Goal: Task Accomplishment & Management: Manage account settings

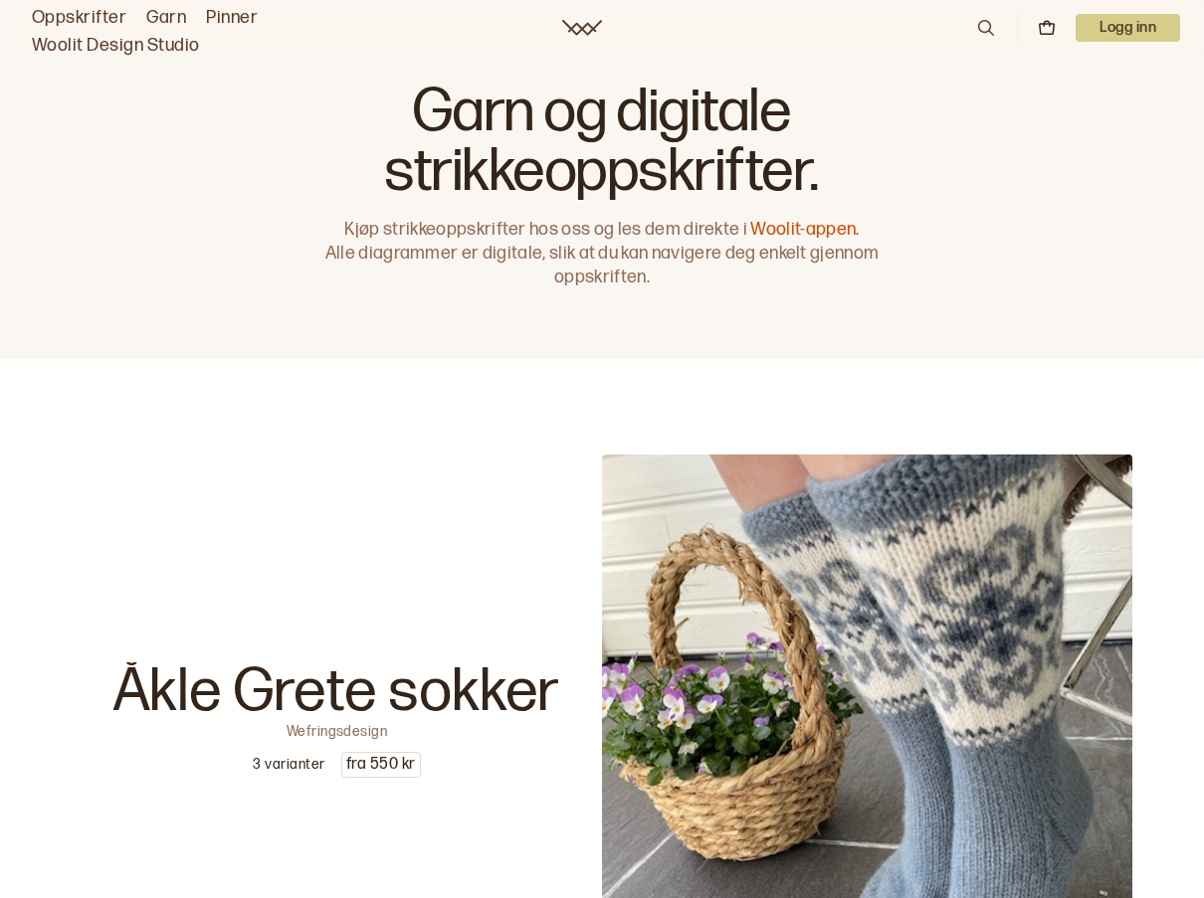
click at [1136, 29] on p "Logg inn" at bounding box center [1127, 28] width 104 height 28
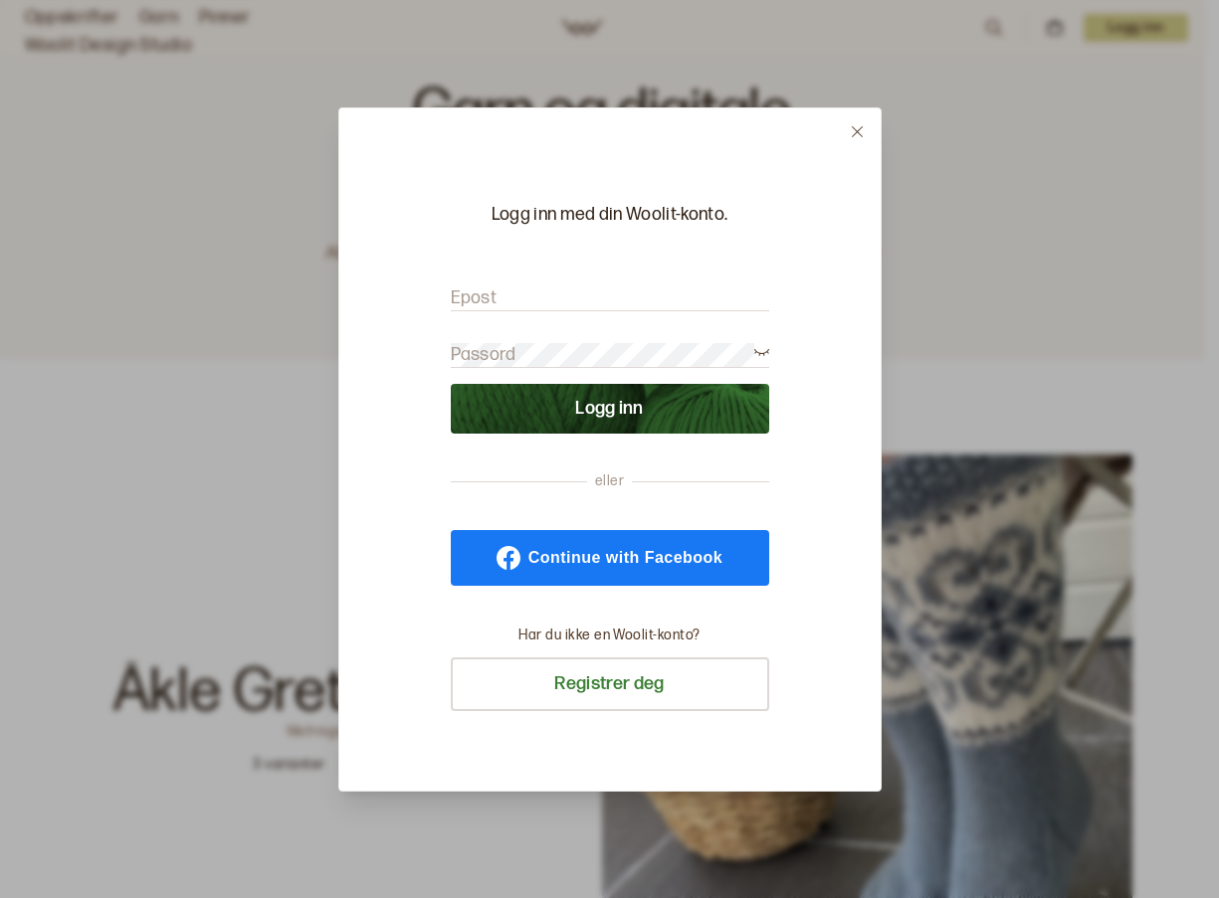
click at [535, 303] on input "Epost" at bounding box center [610, 298] width 318 height 25
type input "[EMAIL_ADDRESS][DOMAIN_NAME]"
click at [602, 409] on button "Logg inn" at bounding box center [610, 409] width 318 height 50
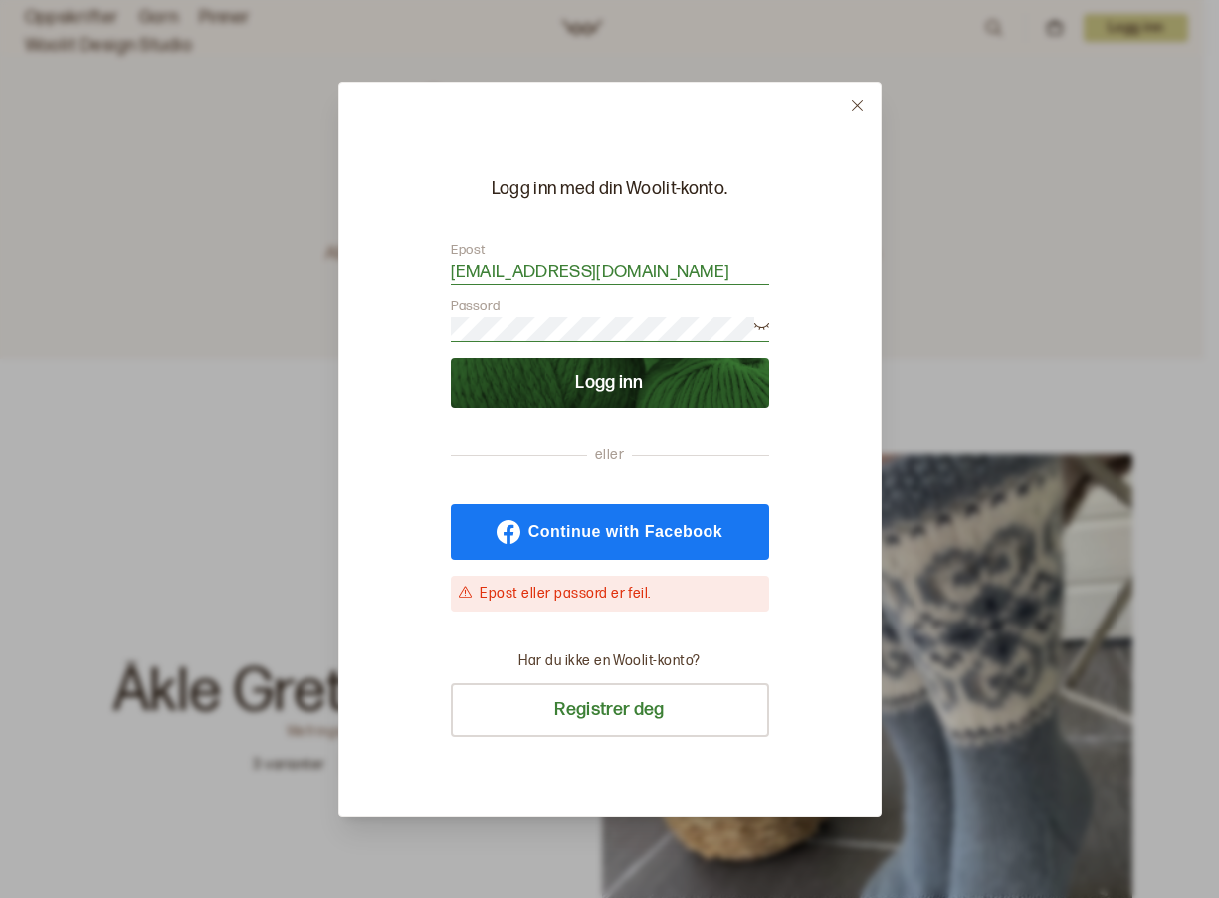
click at [760, 319] on icon at bounding box center [761, 324] width 15 height 15
click at [613, 376] on button "Logg inn" at bounding box center [610, 383] width 318 height 50
click at [495, 463] on div "Logg inn med din Woolit-konto. Epost [EMAIL_ADDRESS][DOMAIN_NAME] Passord Logg …" at bounding box center [610, 368] width 318 height 383
click at [590, 366] on button "Logg inn" at bounding box center [610, 383] width 318 height 50
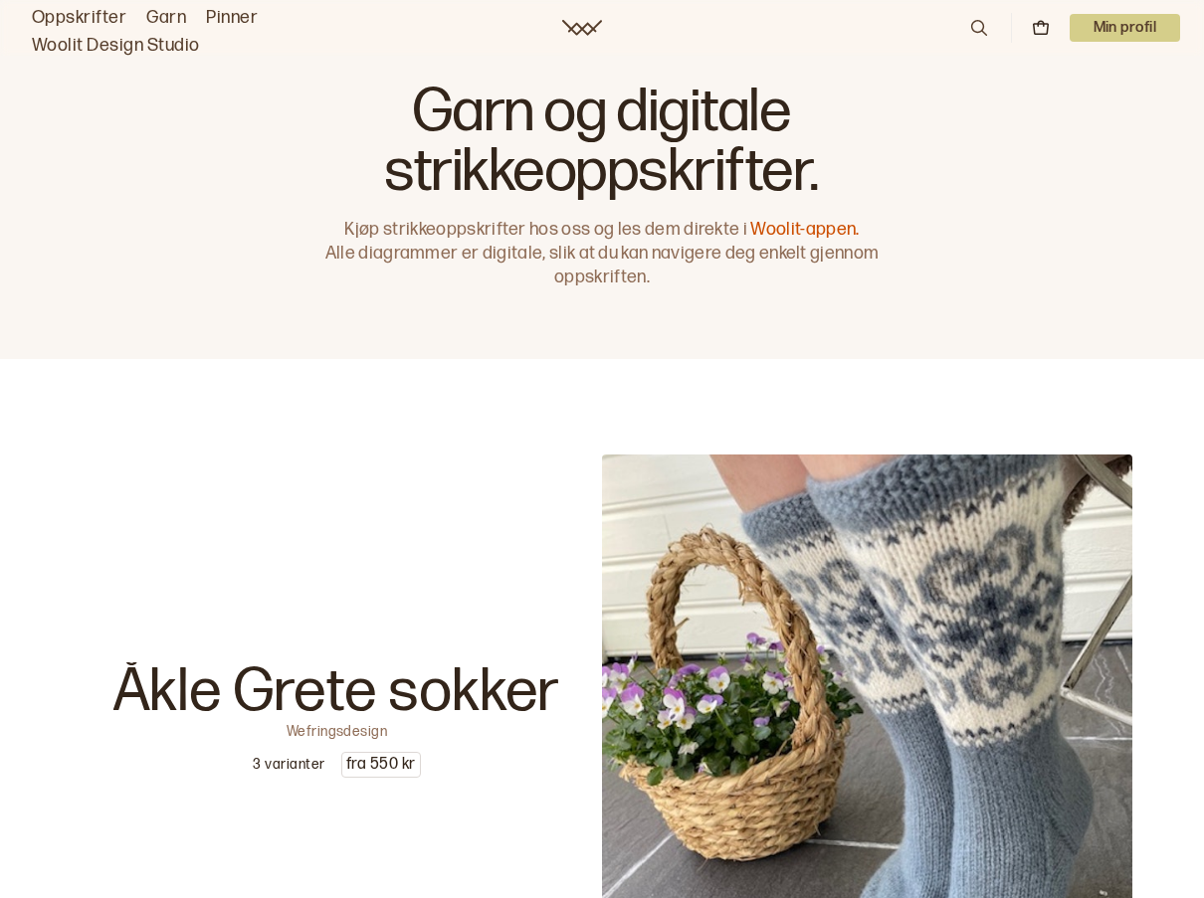
click at [1121, 23] on p "Min profil" at bounding box center [1124, 28] width 111 height 28
click at [1054, 86] on span "Profil" at bounding box center [1055, 80] width 37 height 19
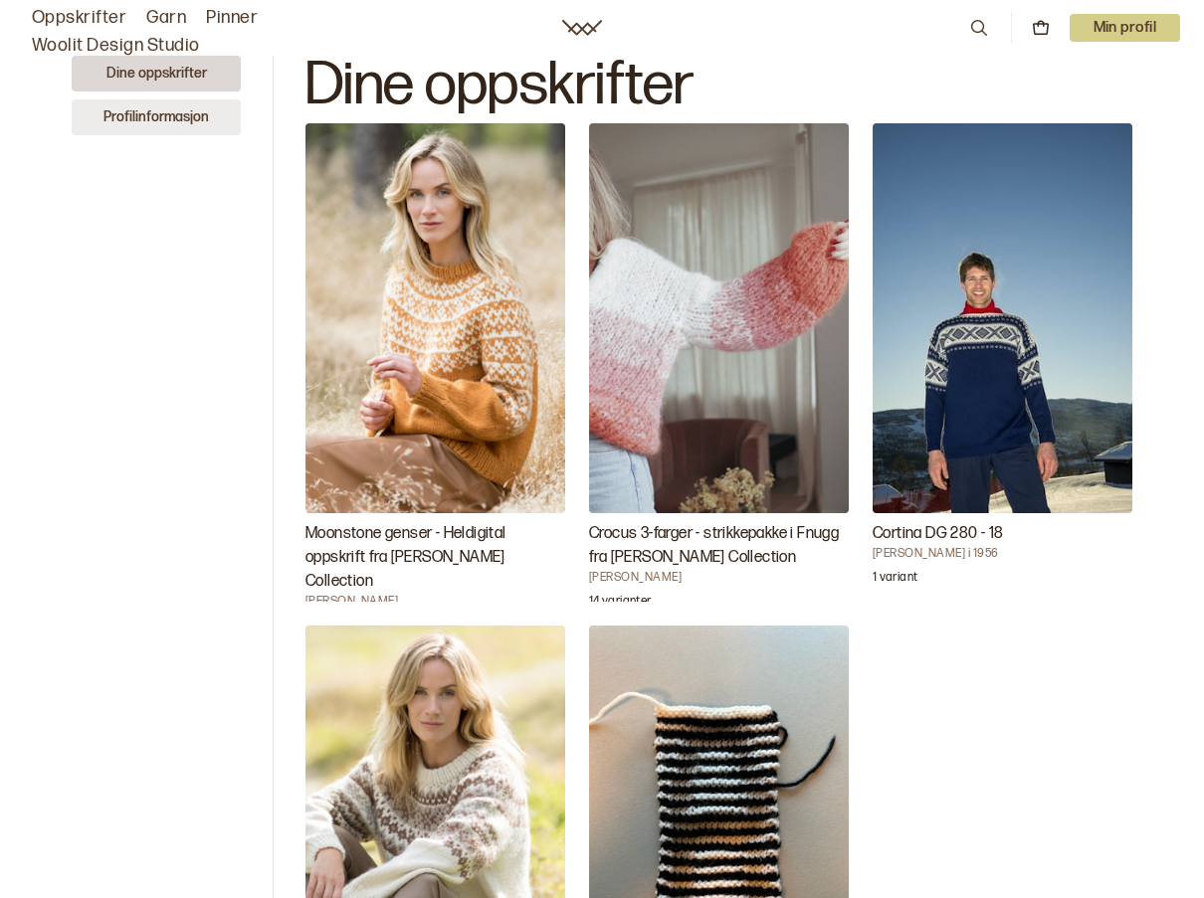
click at [166, 117] on button "Profilinformasjon" at bounding box center [156, 117] width 169 height 36
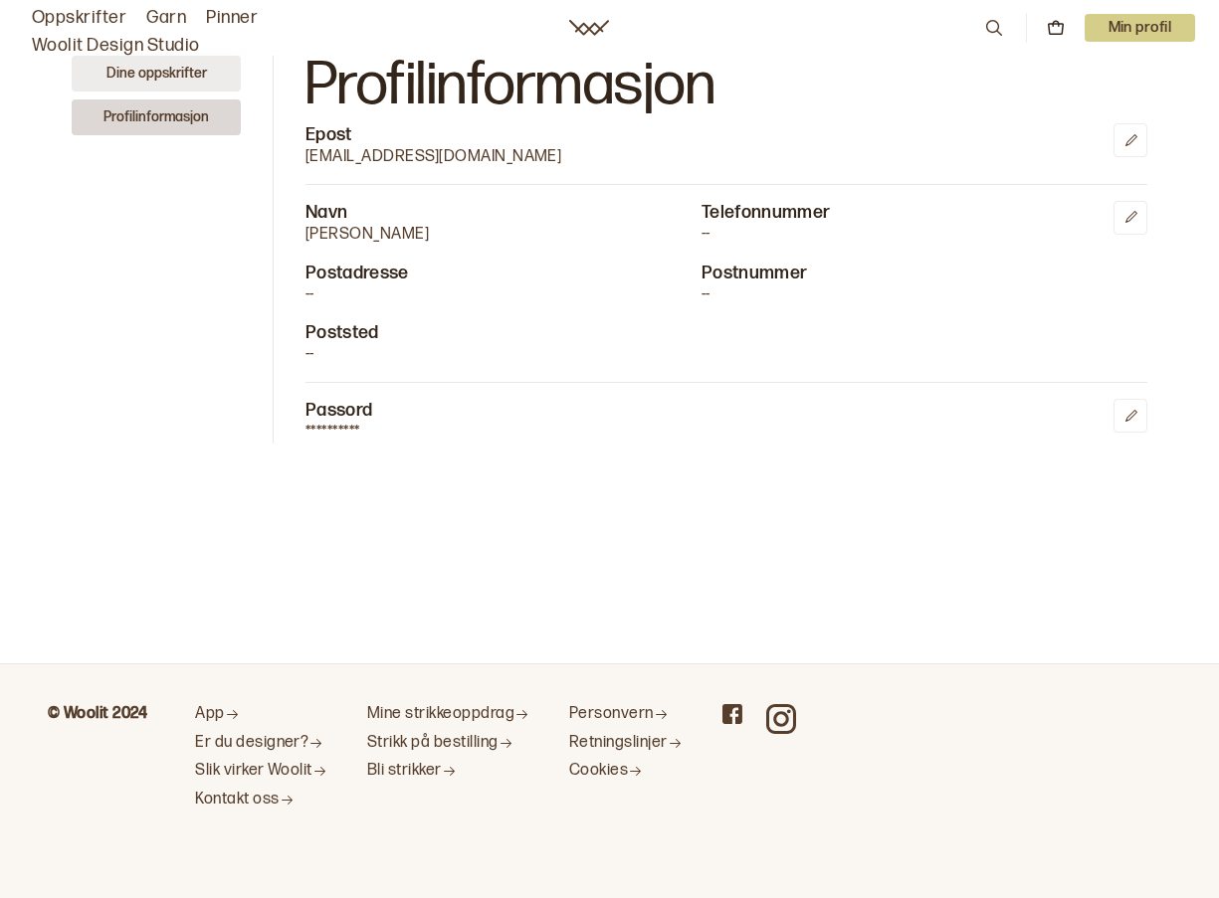
click at [131, 70] on button "Dine oppskrifter" at bounding box center [156, 74] width 169 height 36
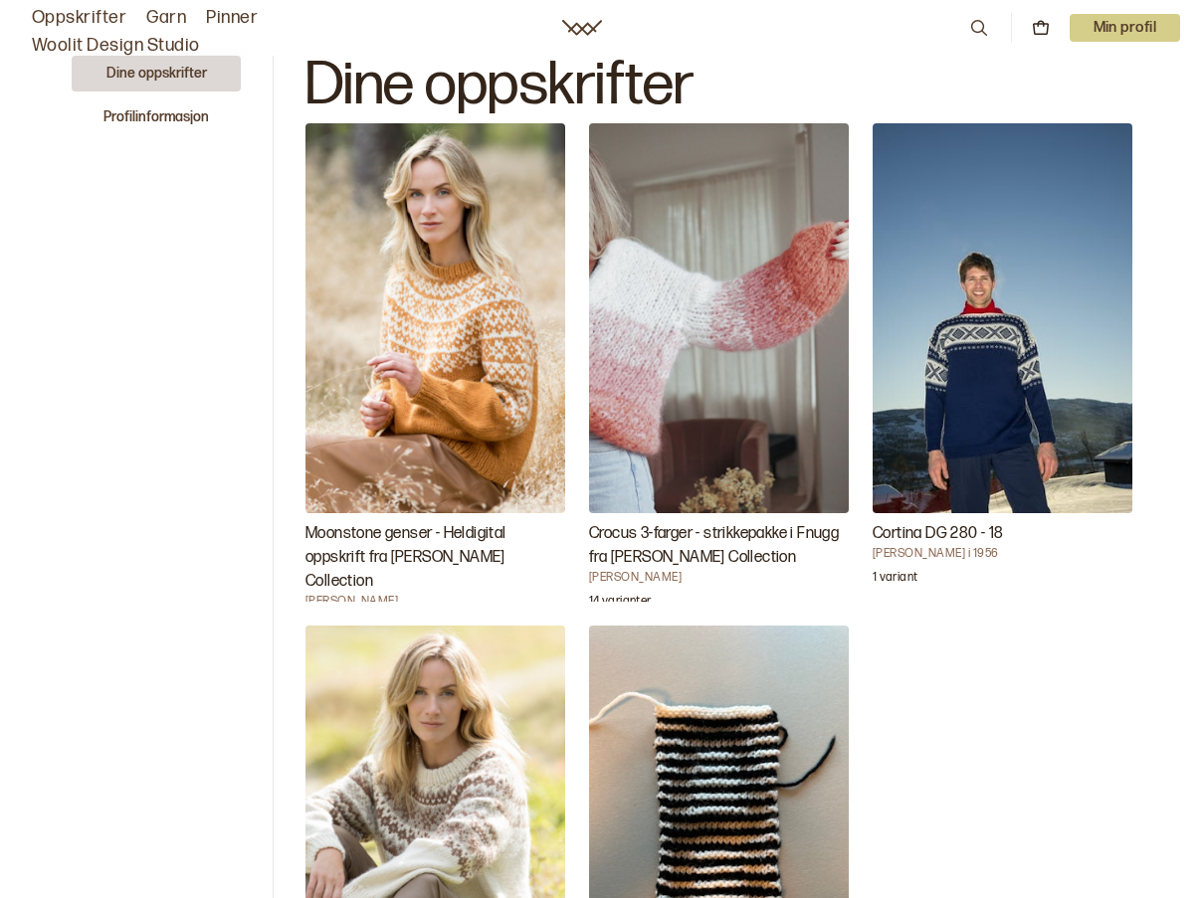
click at [1096, 19] on p "Min profil" at bounding box center [1124, 28] width 111 height 28
click at [1051, 83] on span "Profil" at bounding box center [1055, 80] width 37 height 19
click at [85, 14] on link "Oppskrifter" at bounding box center [79, 18] width 94 height 28
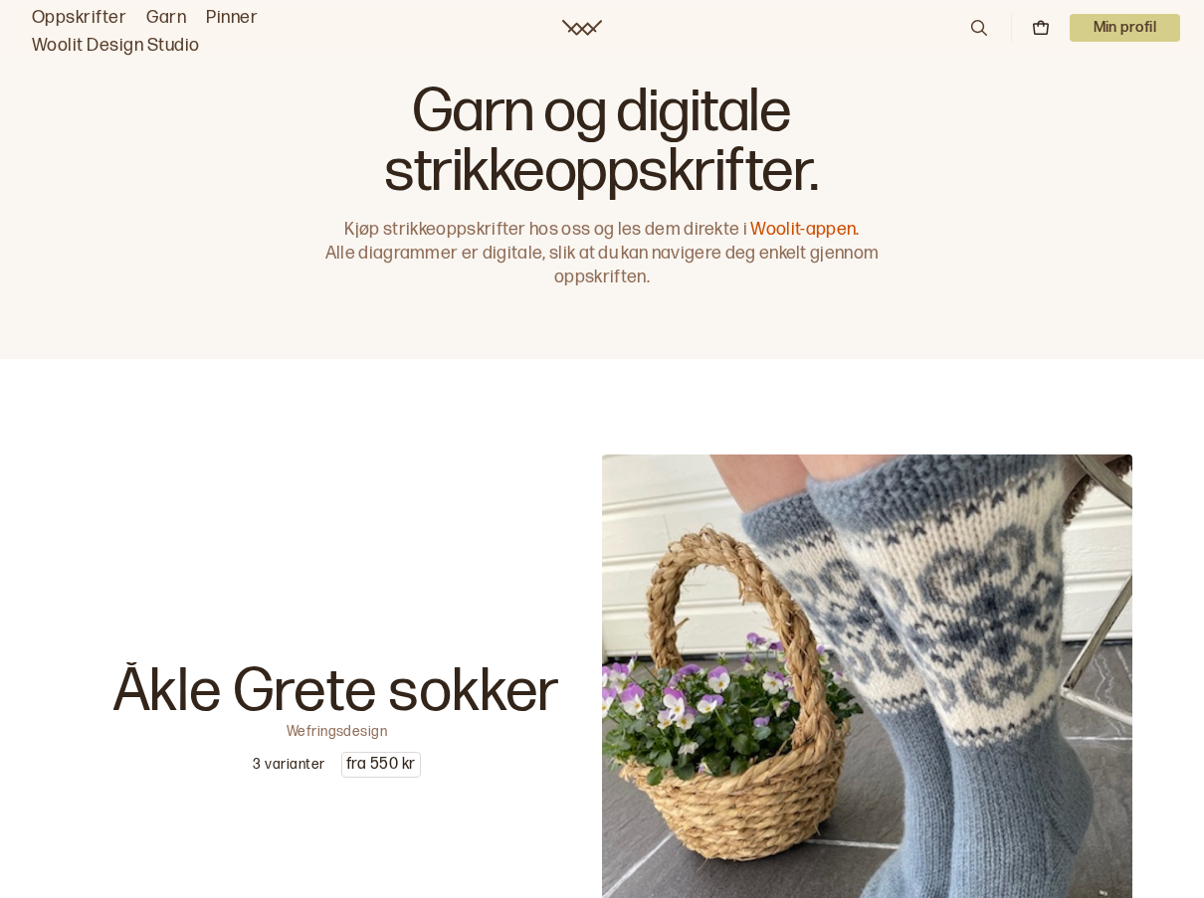
click at [784, 229] on link "Woolit-appen." at bounding box center [804, 229] width 108 height 21
